Goal: Check status

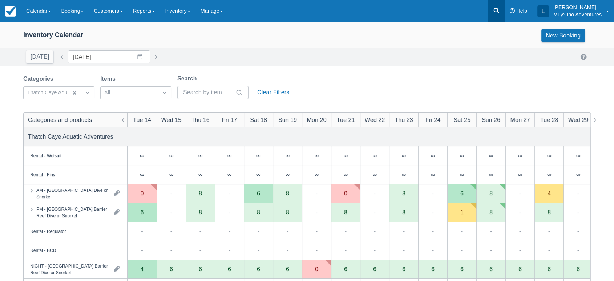
click at [499, 9] on icon at bounding box center [496, 10] width 7 height 7
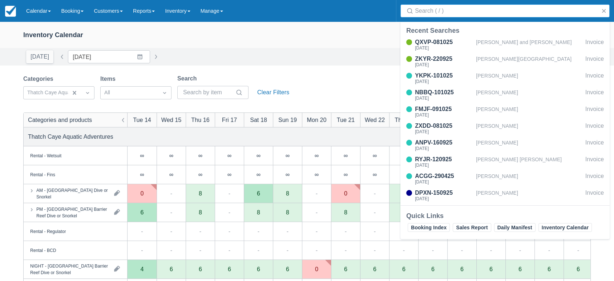
click at [464, 14] on input "Search" at bounding box center [506, 10] width 183 height 13
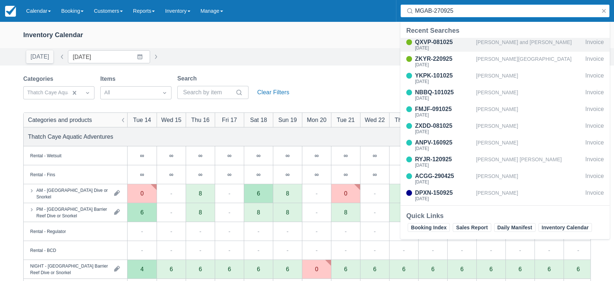
type input "MGAB-270925"
click at [437, 41] on div "QXVP-081025" at bounding box center [444, 42] width 58 height 9
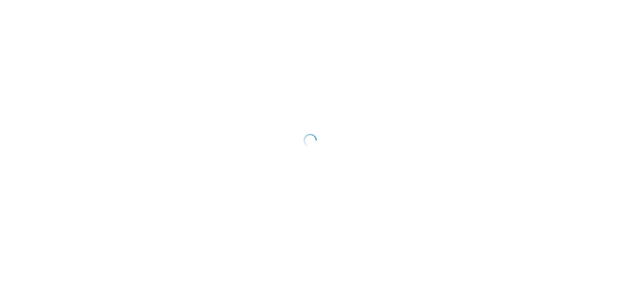
click at [247, 178] on body "Title Text Cancel OK" at bounding box center [310, 140] width 620 height 281
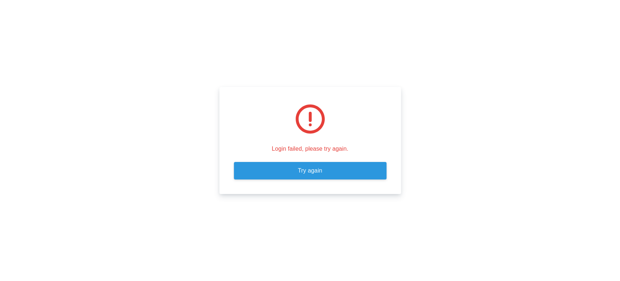
click at [328, 169] on link "Try again" at bounding box center [310, 170] width 153 height 17
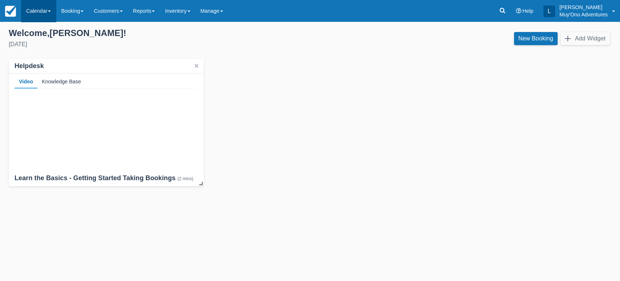
click at [47, 8] on link "Calendar" at bounding box center [38, 11] width 35 height 22
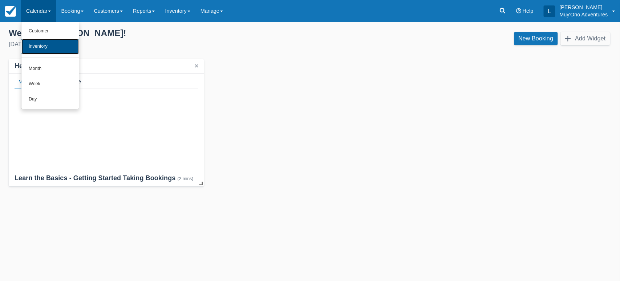
click at [43, 48] on link "Inventory" at bounding box center [49, 46] width 57 height 15
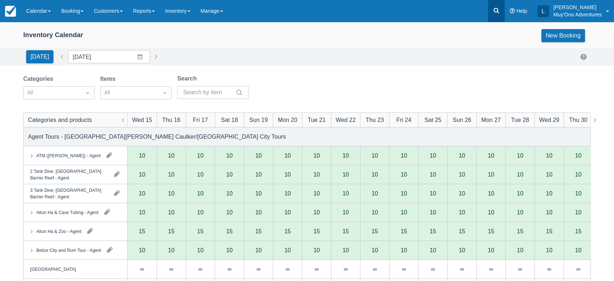
click at [499, 13] on icon at bounding box center [496, 10] width 7 height 7
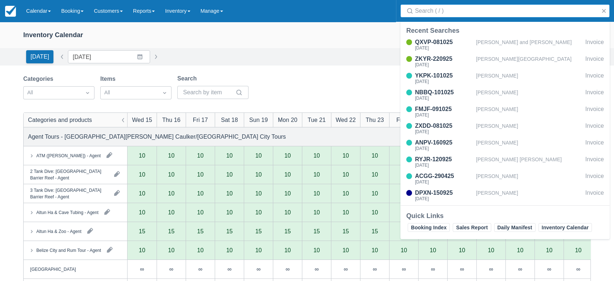
click at [444, 15] on input "Search" at bounding box center [506, 10] width 183 height 13
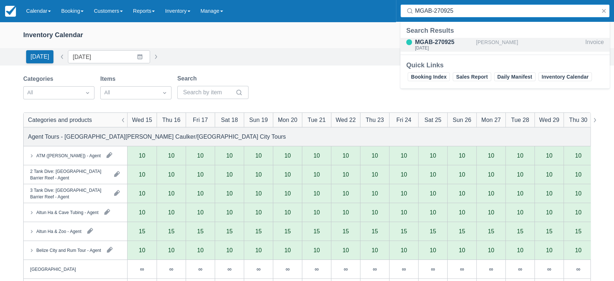
type input "MGAB-270925"
click at [439, 41] on div "MGAB-270925" at bounding box center [444, 42] width 58 height 9
